Goal: Find specific page/section: Locate a particular part of the current website

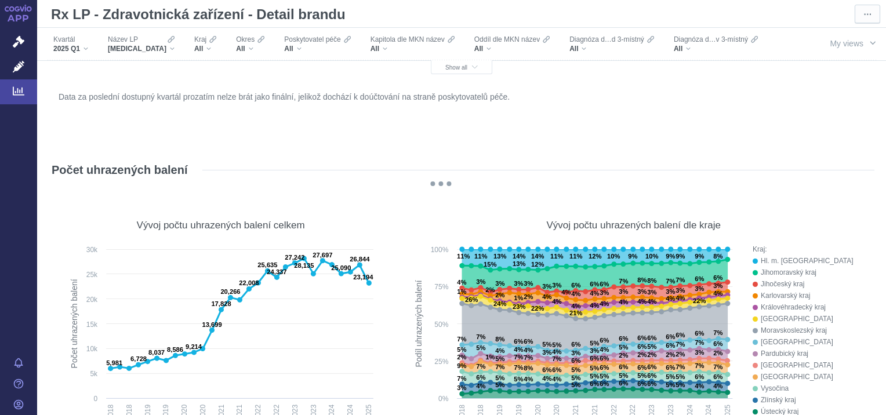
click at [144, 48] on div "XARELTO" at bounding box center [141, 48] width 67 height 9
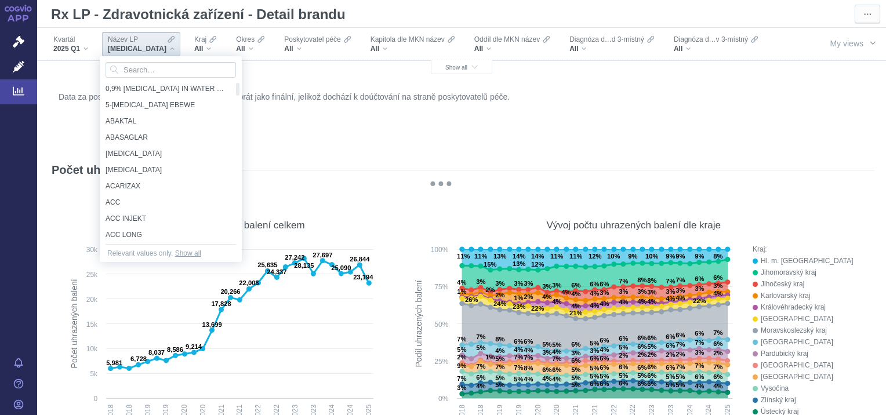
click at [144, 48] on div "XARELTO" at bounding box center [141, 48] width 67 height 9
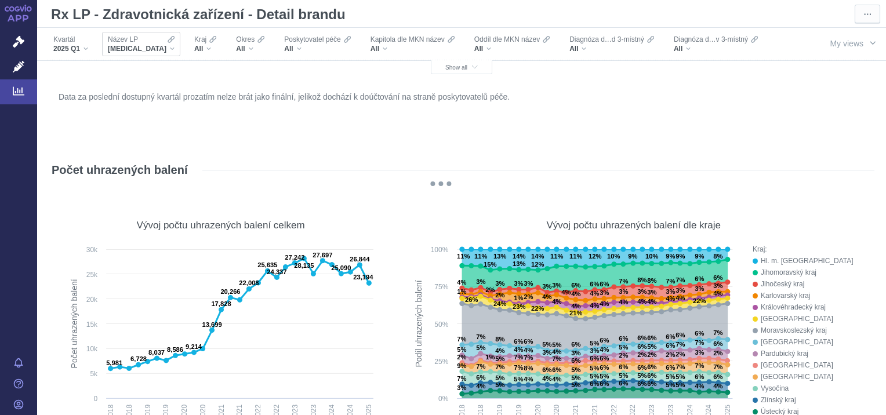
click at [151, 48] on div "Název LP XARELTO" at bounding box center [141, 44] width 78 height 24
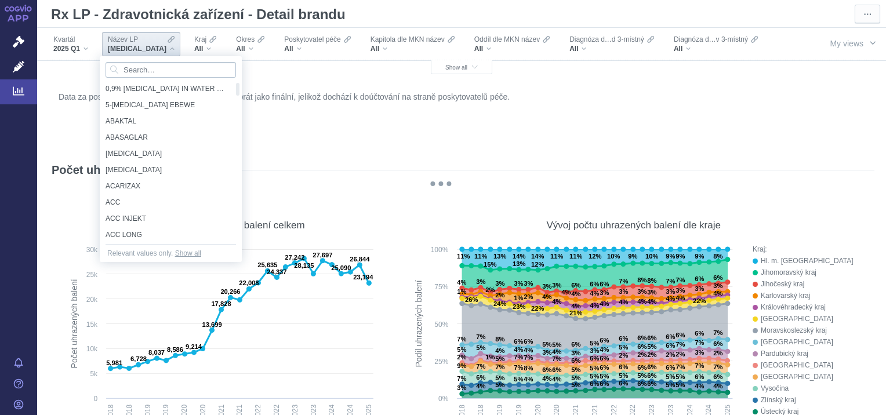
click at [145, 71] on input "Search attribute values" at bounding box center [171, 70] width 130 height 16
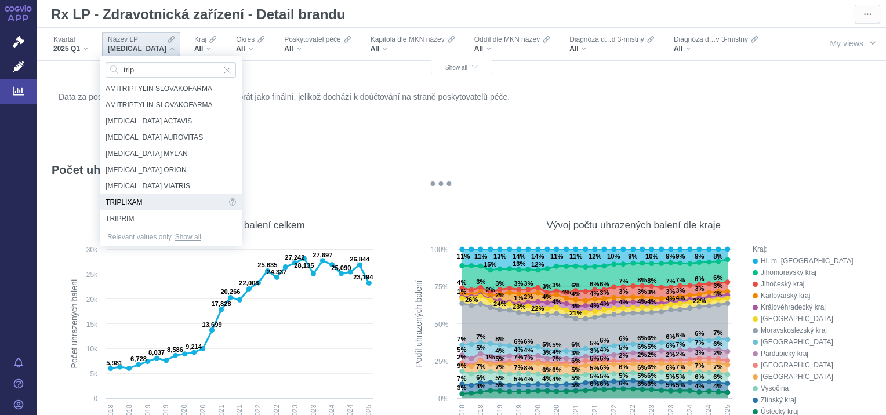
type input "trip"
click at [125, 197] on span "TRIPLIXAM" at bounding box center [166, 202] width 121 height 16
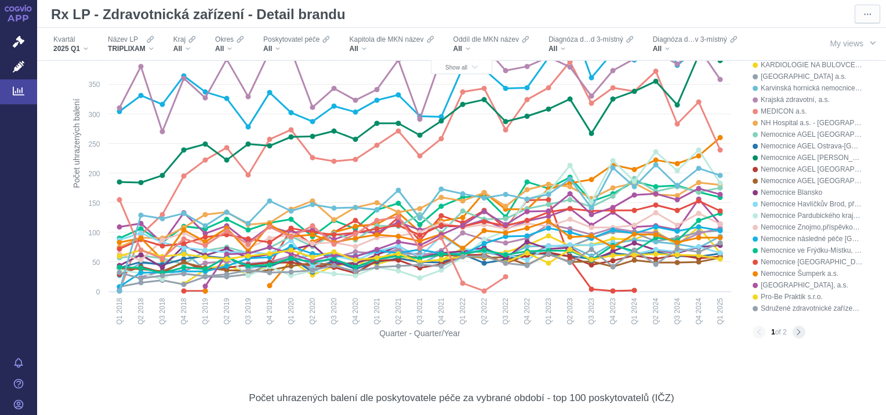
scroll to position [754, 0]
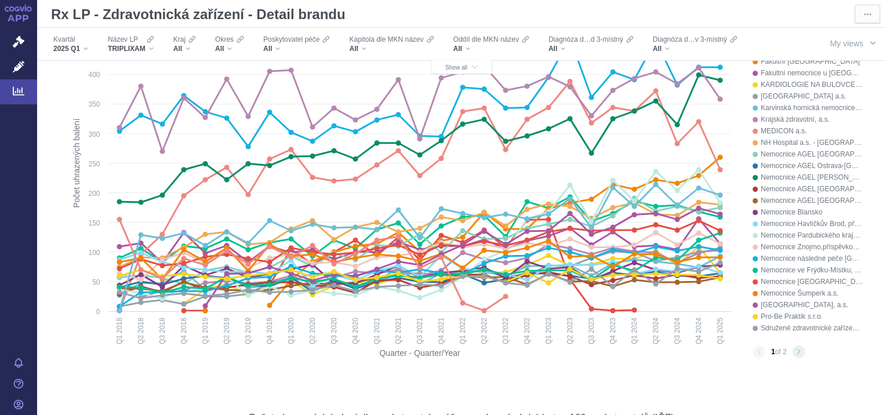
click at [795, 355] on button "Next page" at bounding box center [799, 352] width 13 height 13
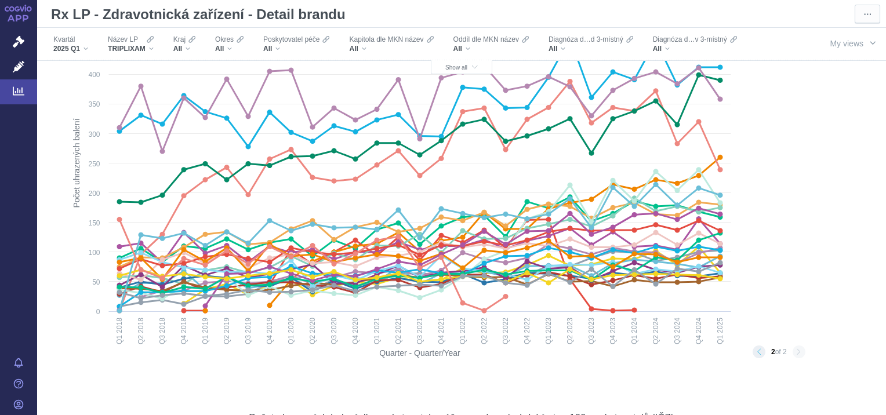
click at [754, 354] on button "Previous page" at bounding box center [759, 352] width 13 height 13
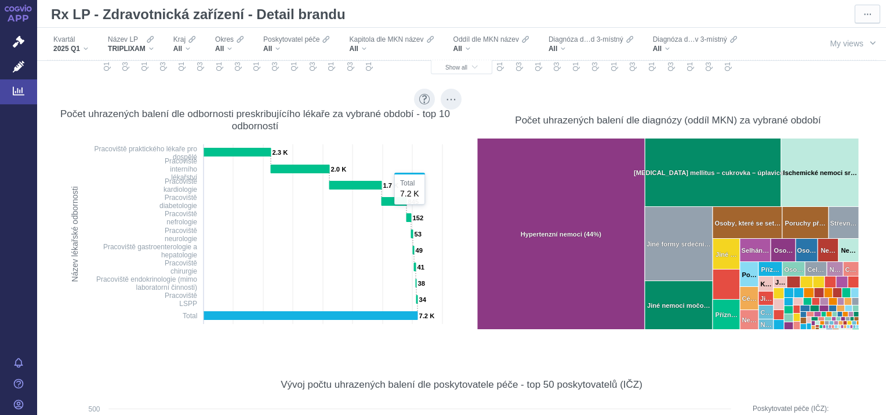
scroll to position [348, 0]
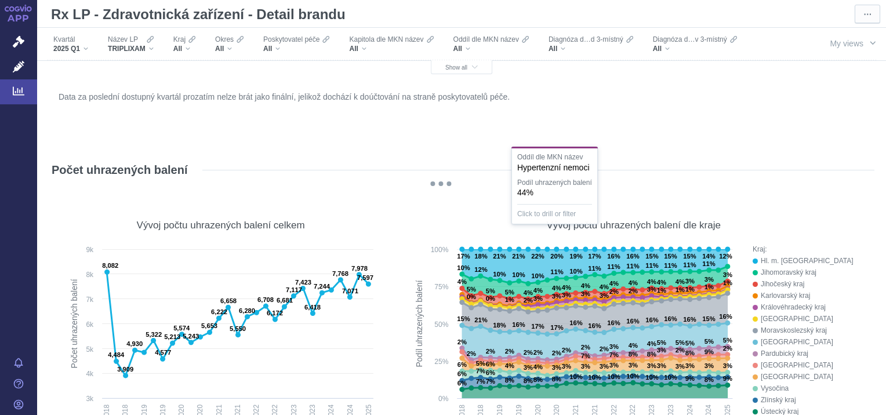
scroll to position [348, 0]
